Goal: Transaction & Acquisition: Purchase product/service

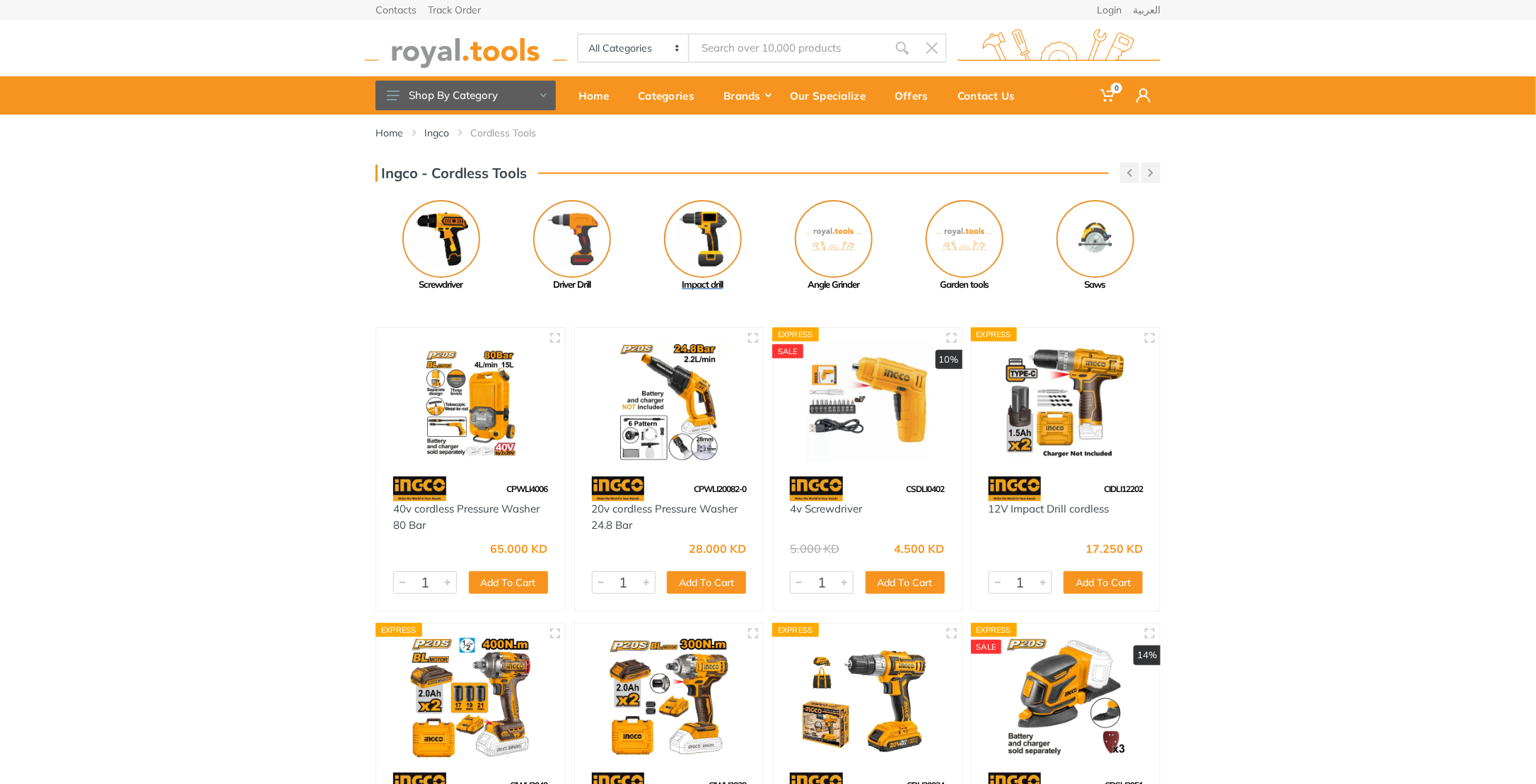
click at [673, 233] on img at bounding box center [703, 239] width 78 height 78
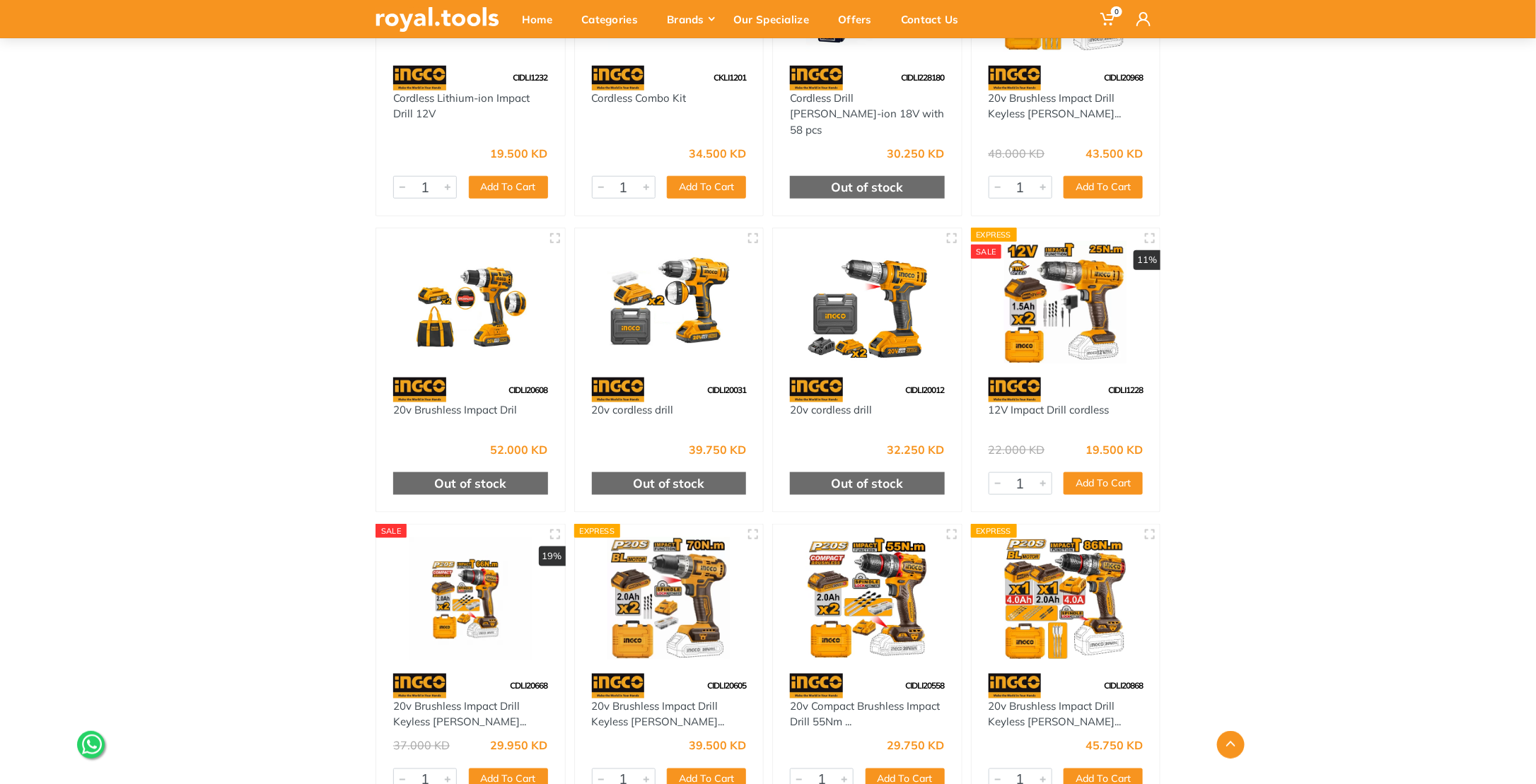
scroll to position [636, 0]
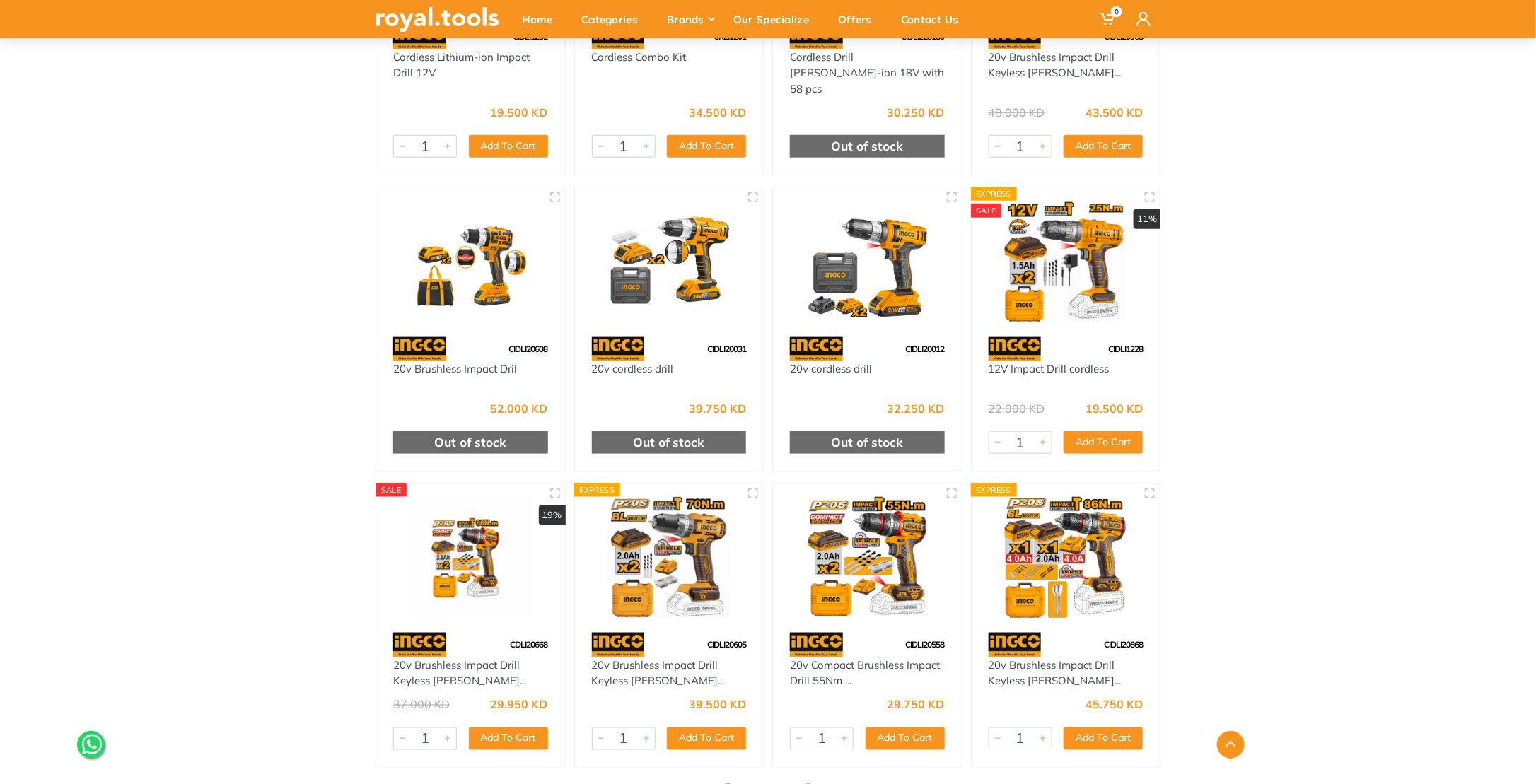
click at [860, 254] on img at bounding box center [867, 261] width 163 height 122
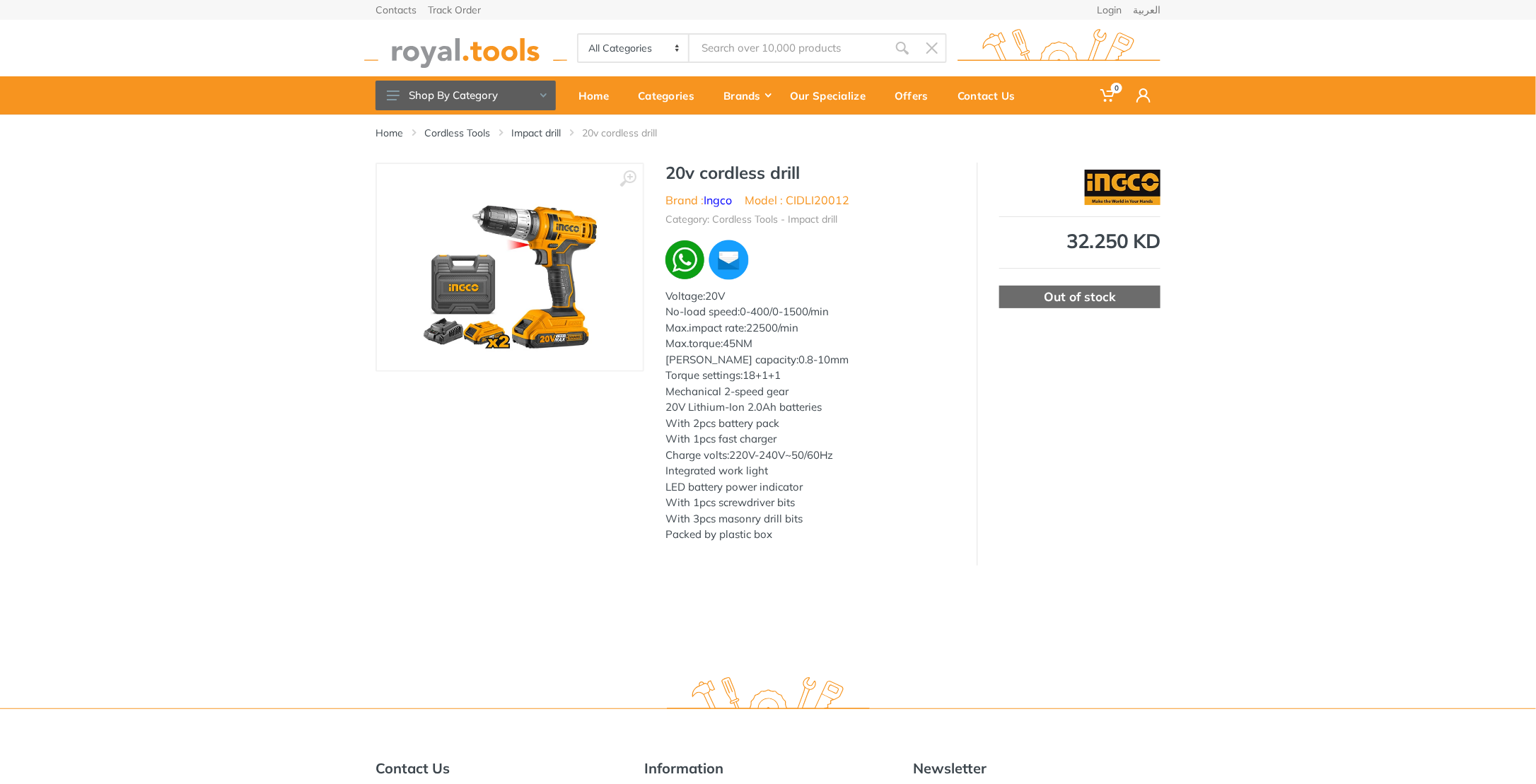
click at [544, 330] on img at bounding box center [510, 267] width 178 height 178
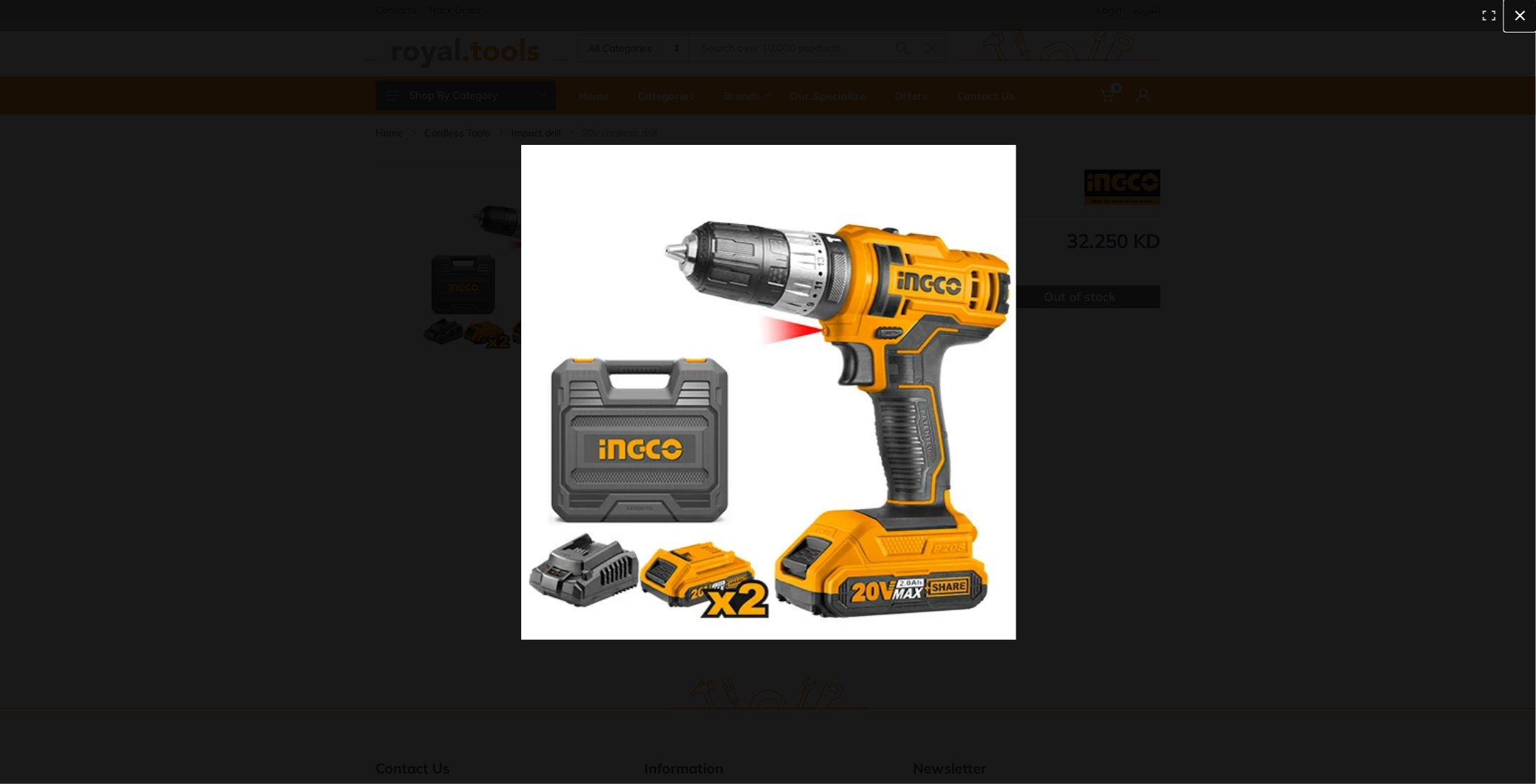
click at [1519, 20] on button at bounding box center [1520, 16] width 31 height 31
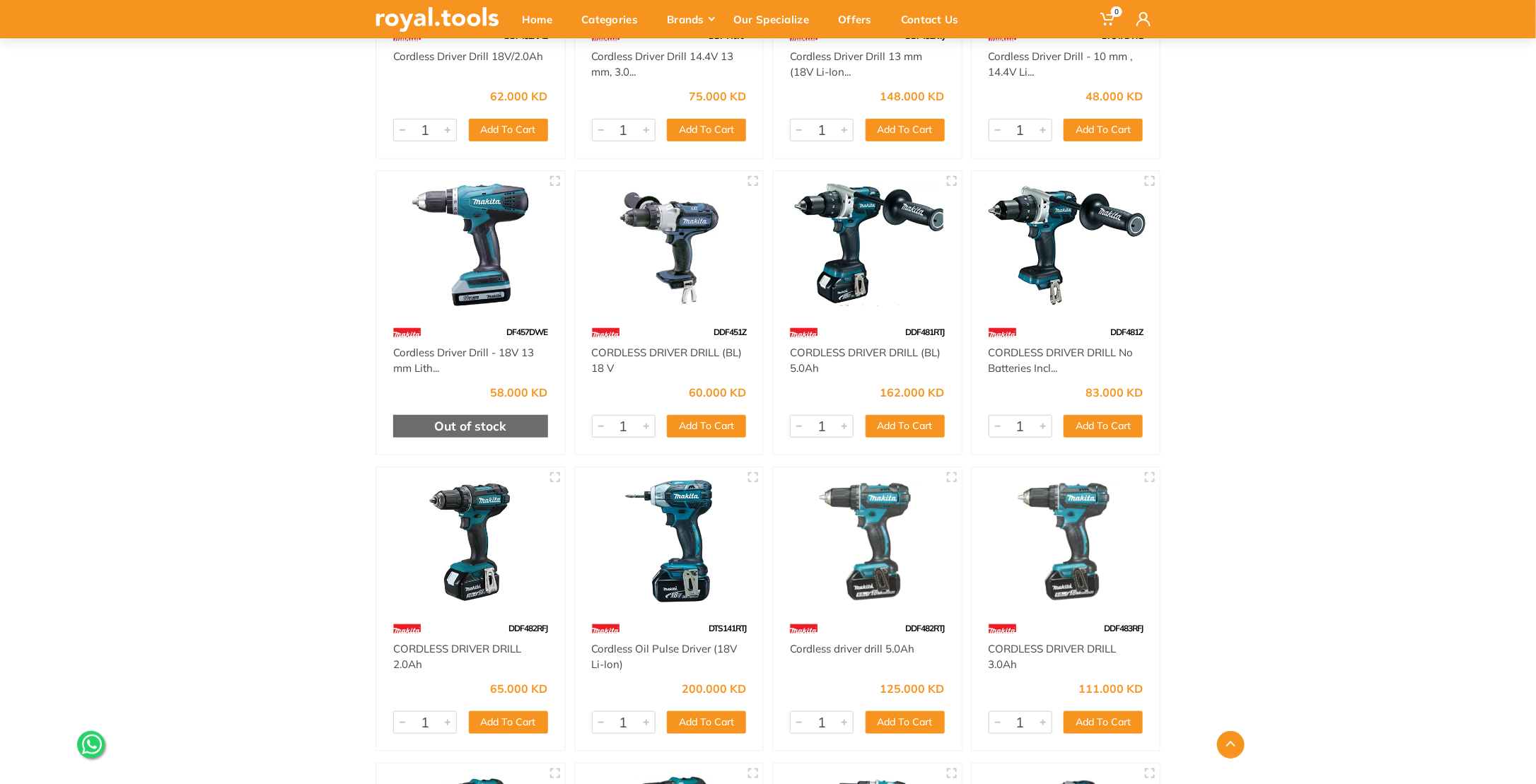
scroll to position [424, 0]
